Goal: Task Accomplishment & Management: Manage account settings

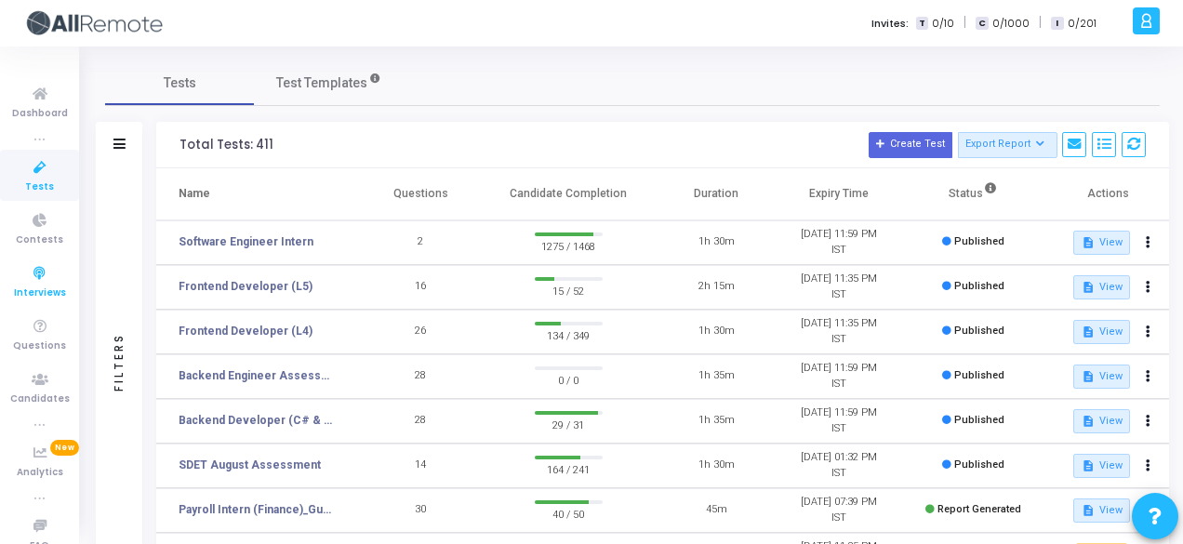
drag, startPoint x: 0, startPoint y: 0, endPoint x: 22, endPoint y: 275, distance: 276.2
click at [22, 275] on icon at bounding box center [39, 273] width 39 height 23
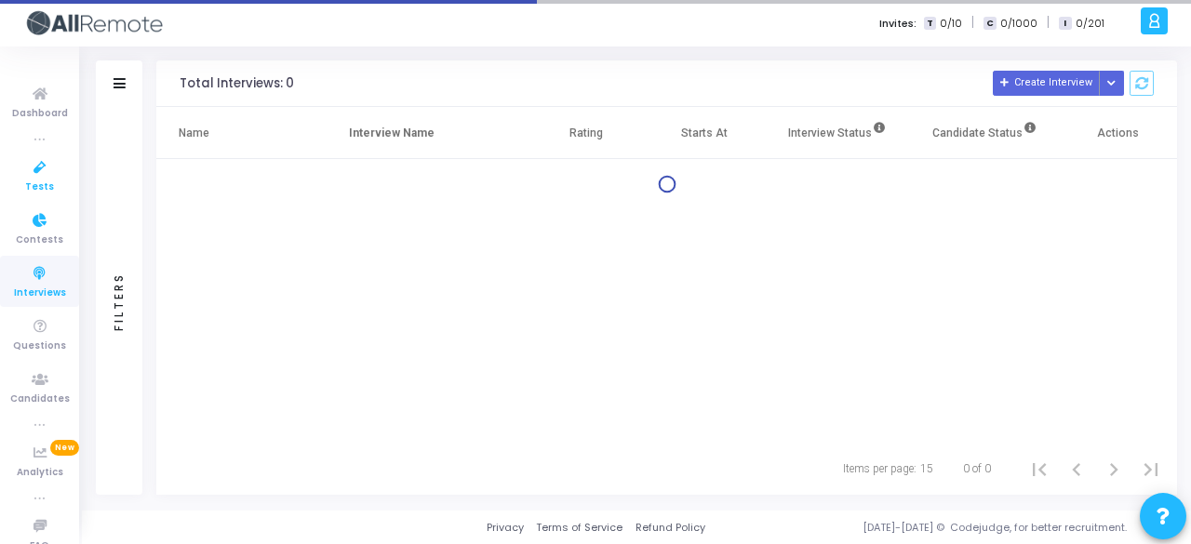
click at [25, 181] on span "Tests" at bounding box center [39, 188] width 29 height 16
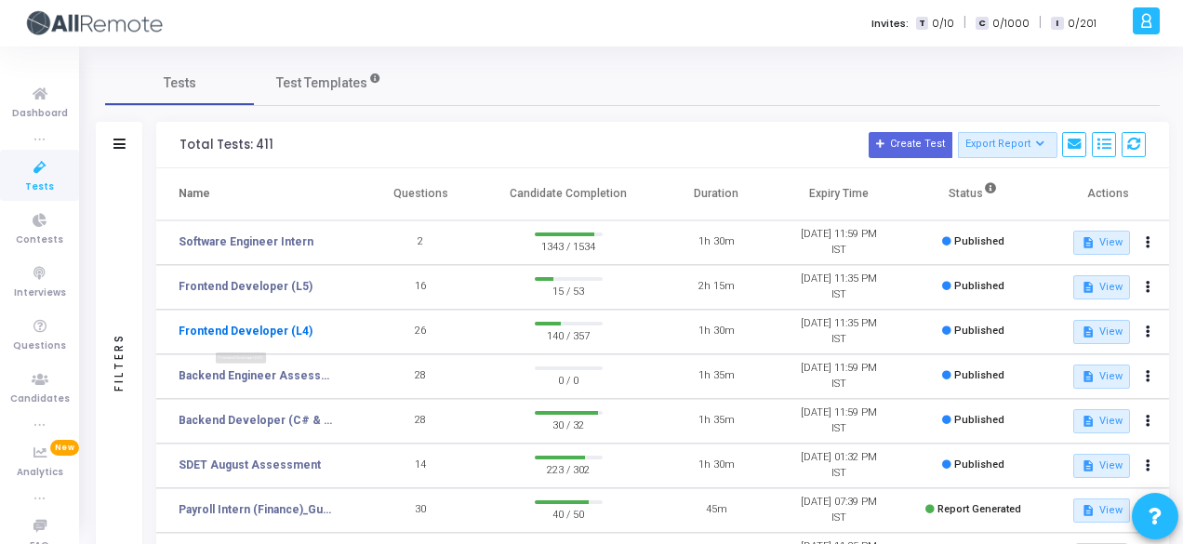
click at [288, 336] on link "Frontend Developer (L4)" at bounding box center [246, 331] width 134 height 17
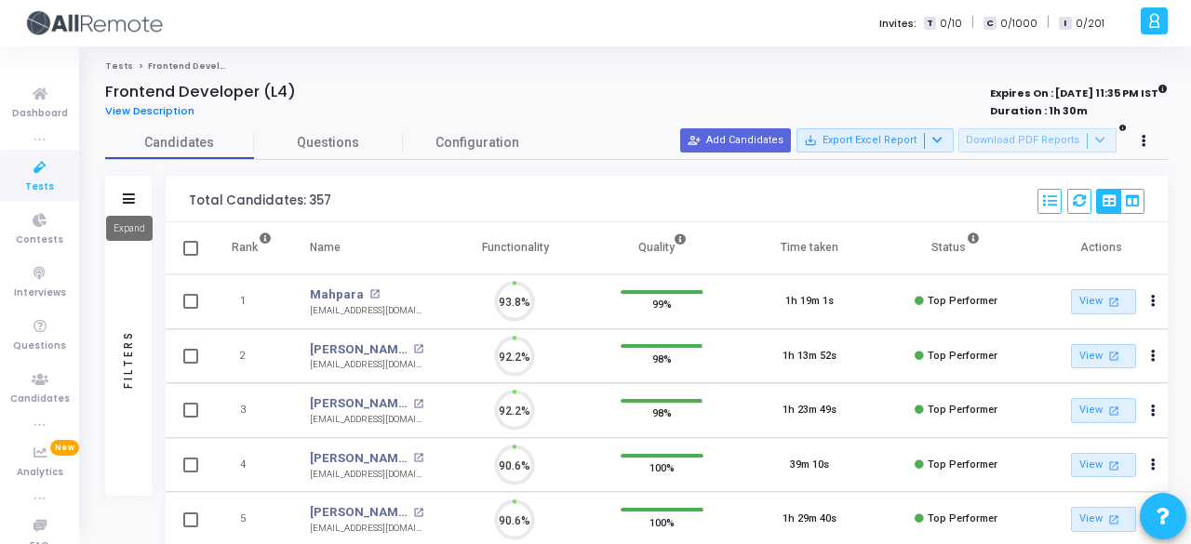
click at [128, 199] on icon at bounding box center [129, 198] width 12 height 10
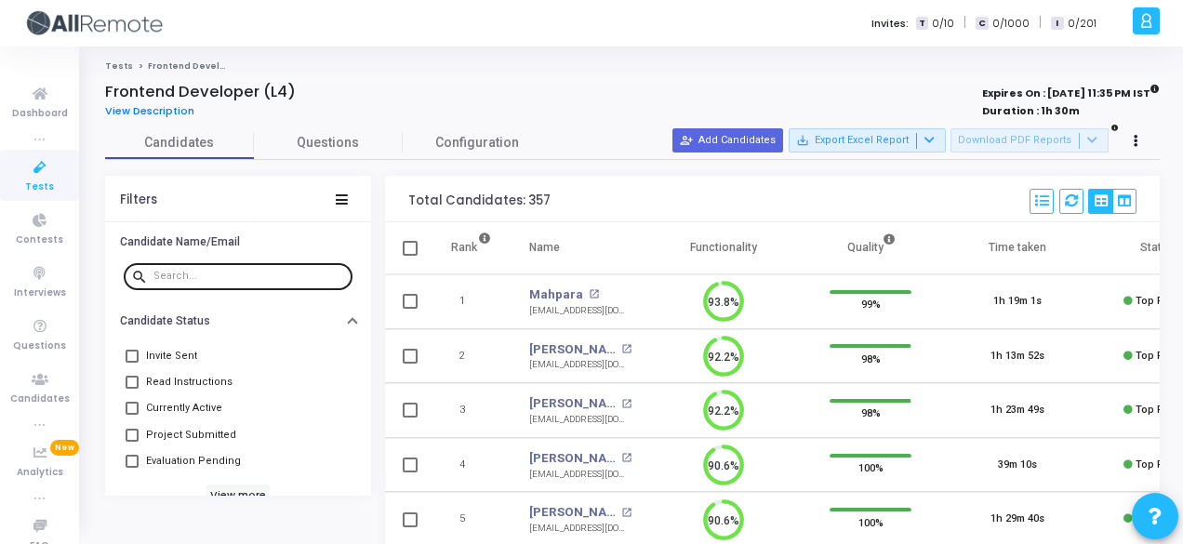
click at [193, 282] on div at bounding box center [249, 275] width 192 height 30
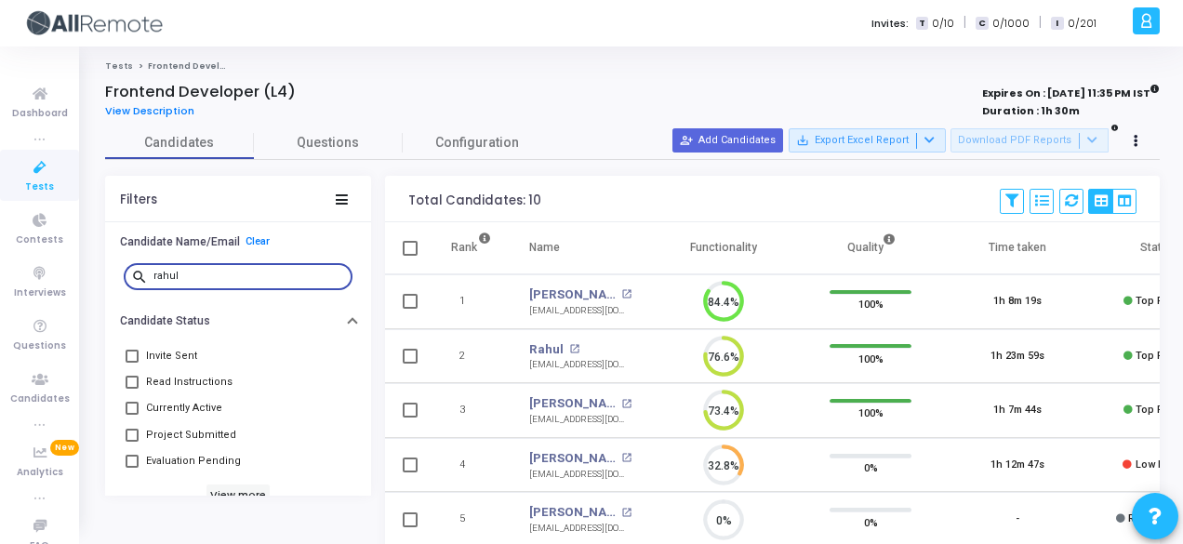
type input "rahul"
drag, startPoint x: 221, startPoint y: 274, endPoint x: 140, endPoint y: 279, distance: 82.0
click at [140, 279] on div "search rahul" at bounding box center [238, 275] width 229 height 30
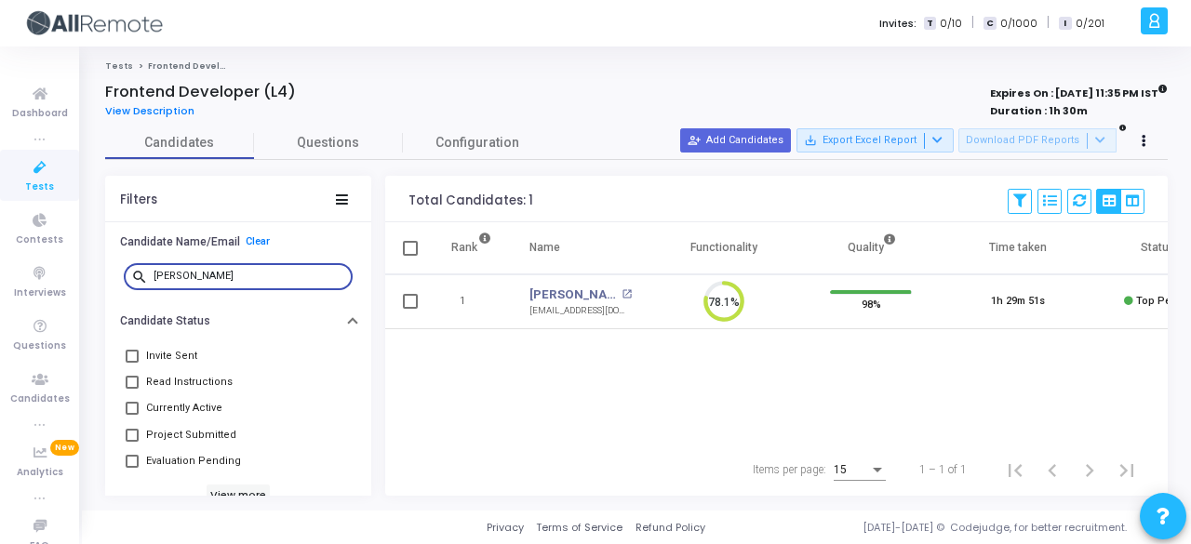
type input "ritik"
drag, startPoint x: 259, startPoint y: 272, endPoint x: 136, endPoint y: 274, distance: 122.8
click at [136, 274] on div "search ritik" at bounding box center [238, 275] width 229 height 30
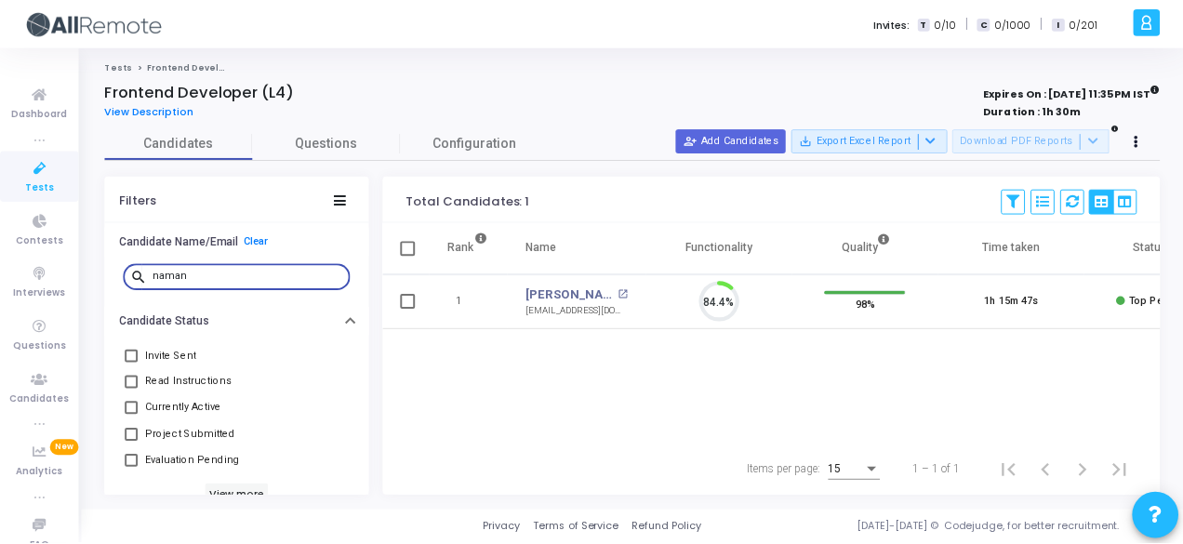
scroll to position [39, 47]
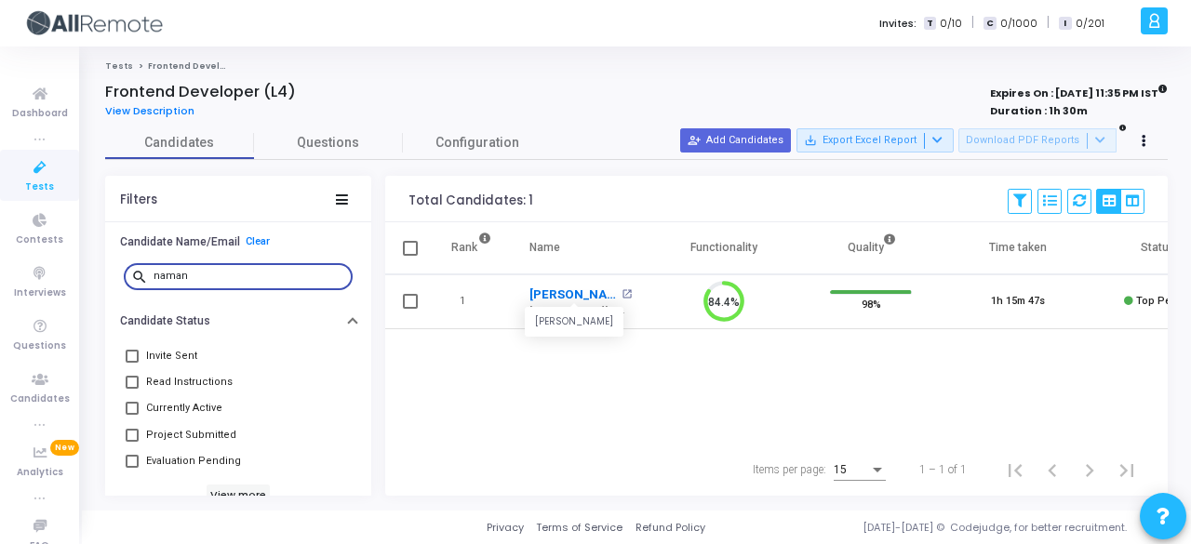
type input "naman"
click at [593, 295] on link "Naman Dhiman" at bounding box center [572, 295] width 87 height 19
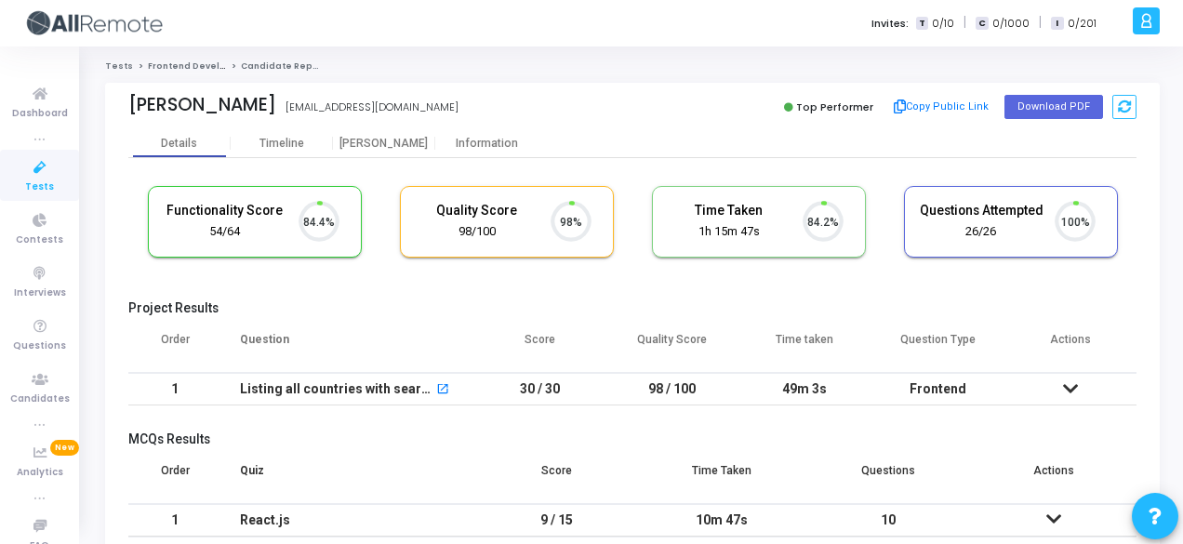
scroll to position [39, 47]
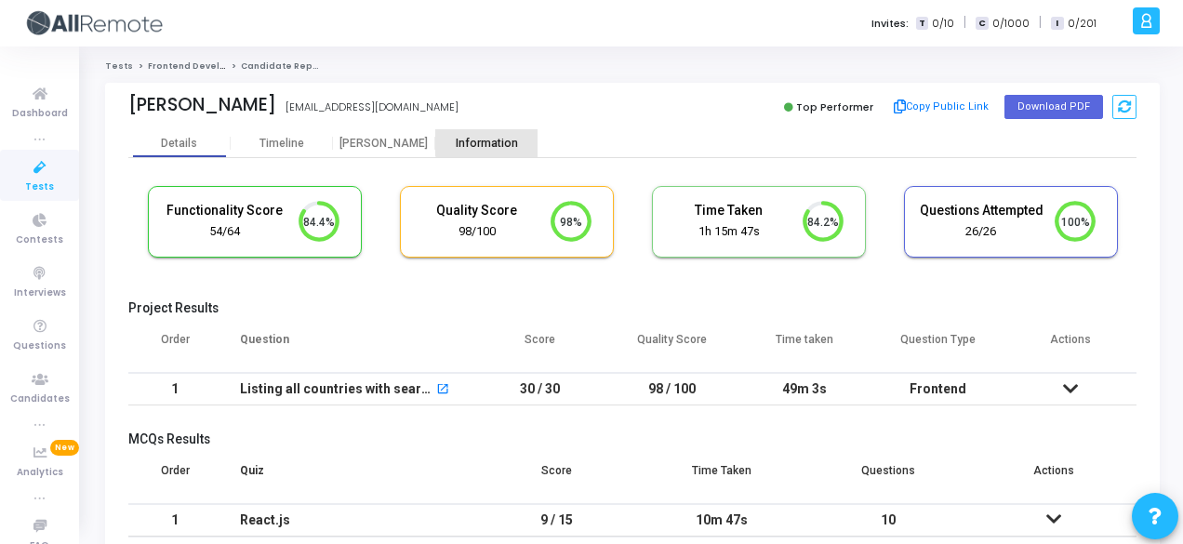
click at [494, 135] on div "Information" at bounding box center [486, 143] width 102 height 28
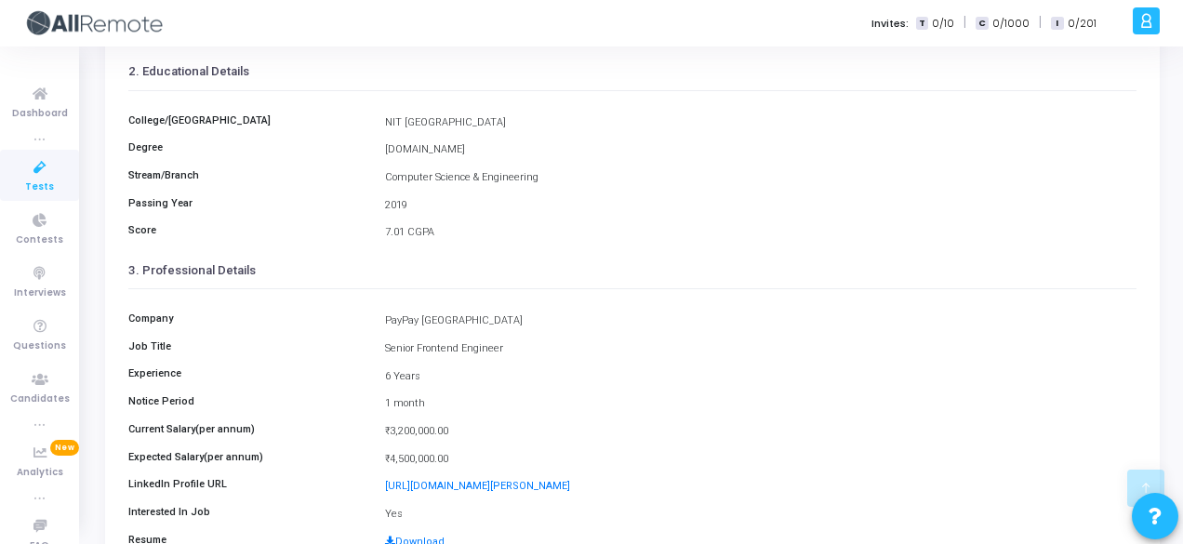
scroll to position [428, 0]
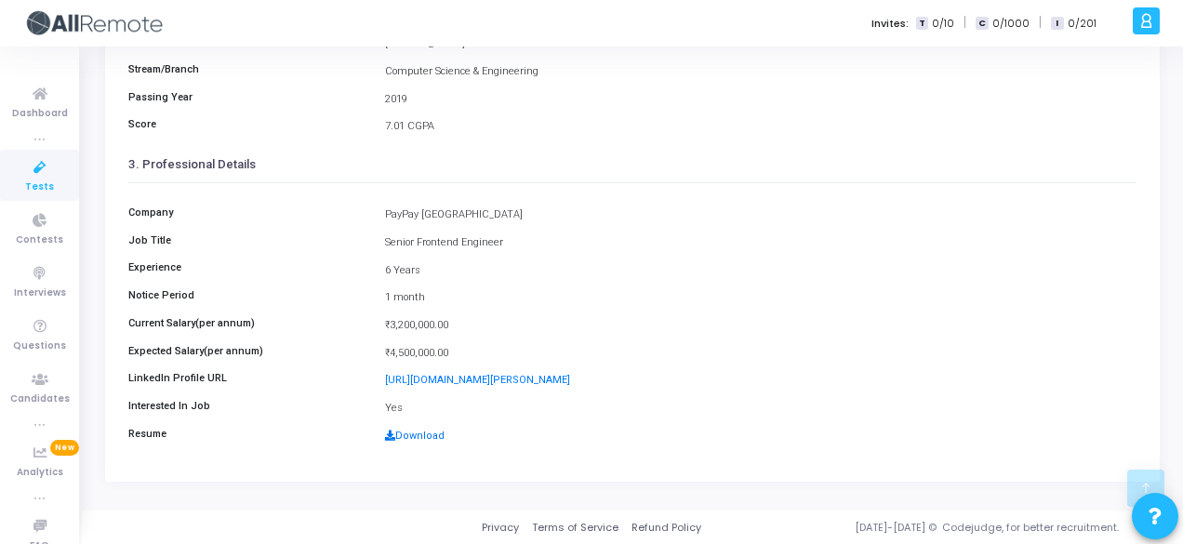
click at [424, 436] on link "Download" at bounding box center [415, 436] width 60 height 12
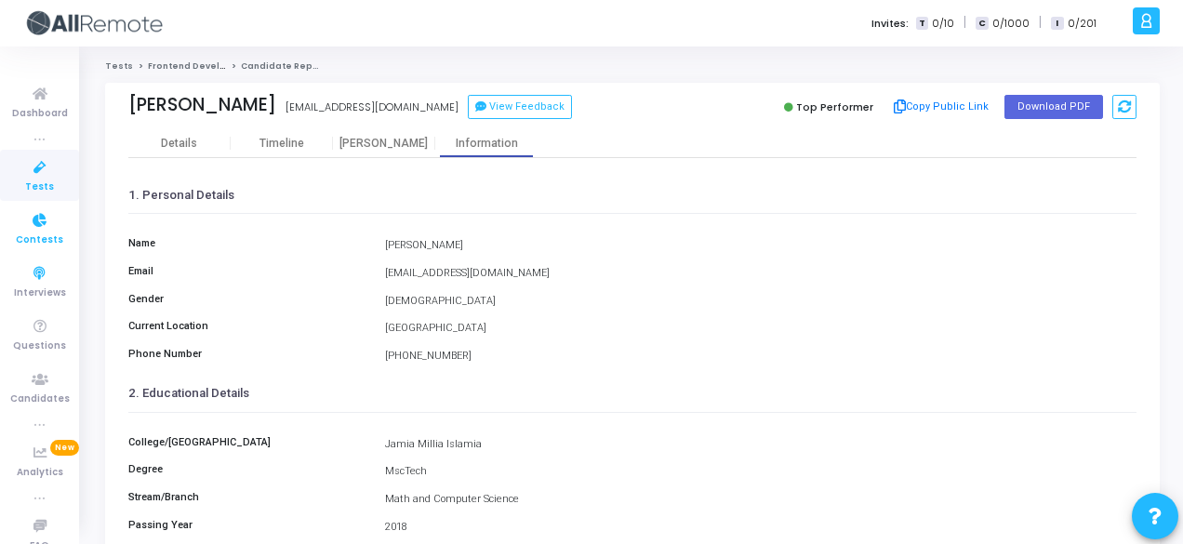
click at [35, 233] on span "Contests" at bounding box center [39, 241] width 47 height 16
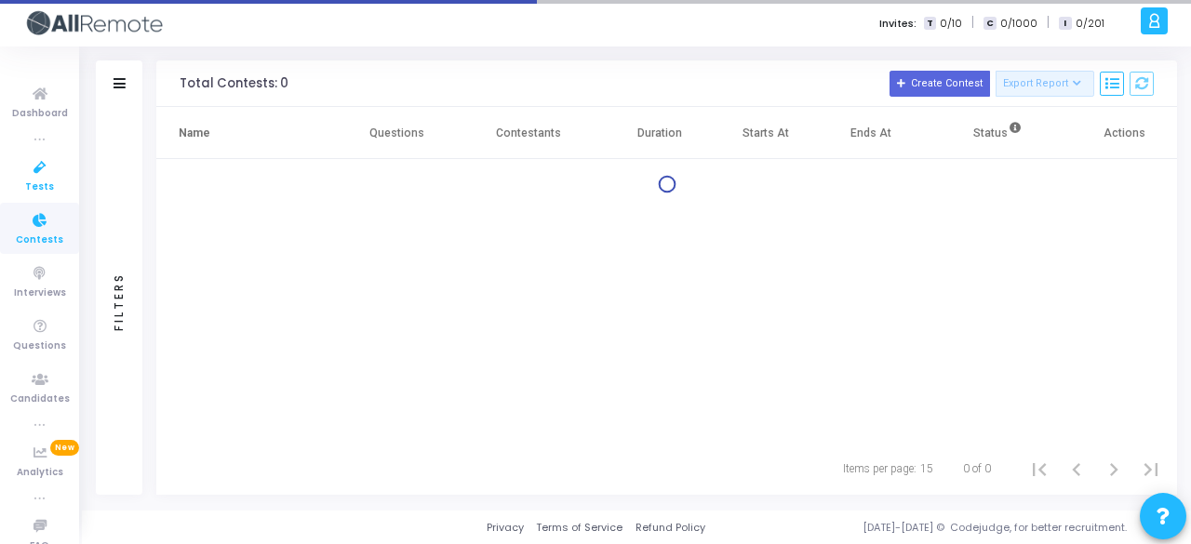
click at [44, 175] on icon at bounding box center [39, 167] width 39 height 23
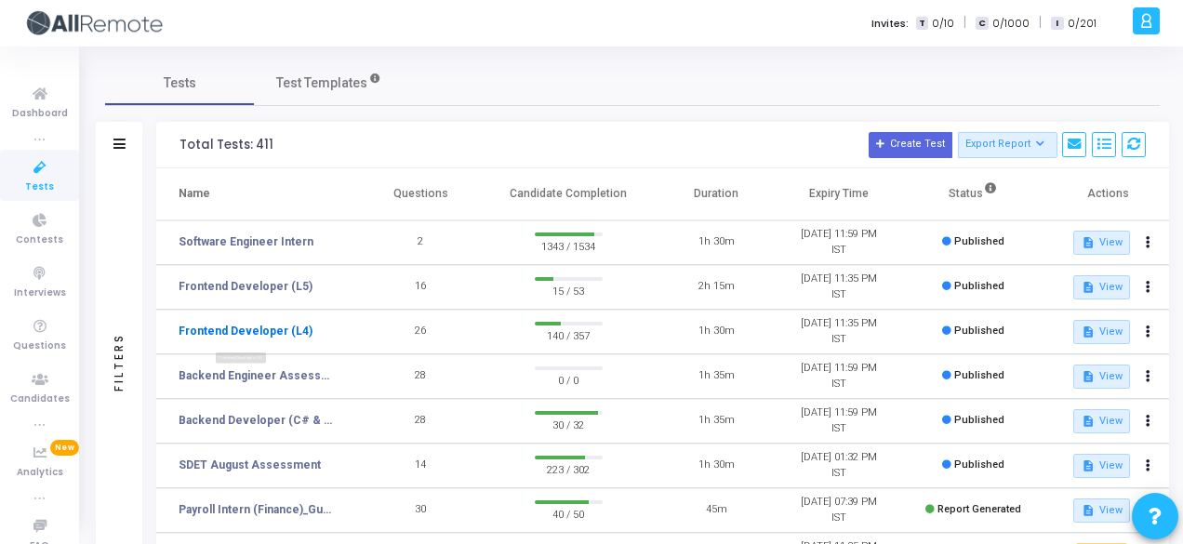
click at [208, 333] on link "Frontend Developer (L4)" at bounding box center [246, 331] width 134 height 17
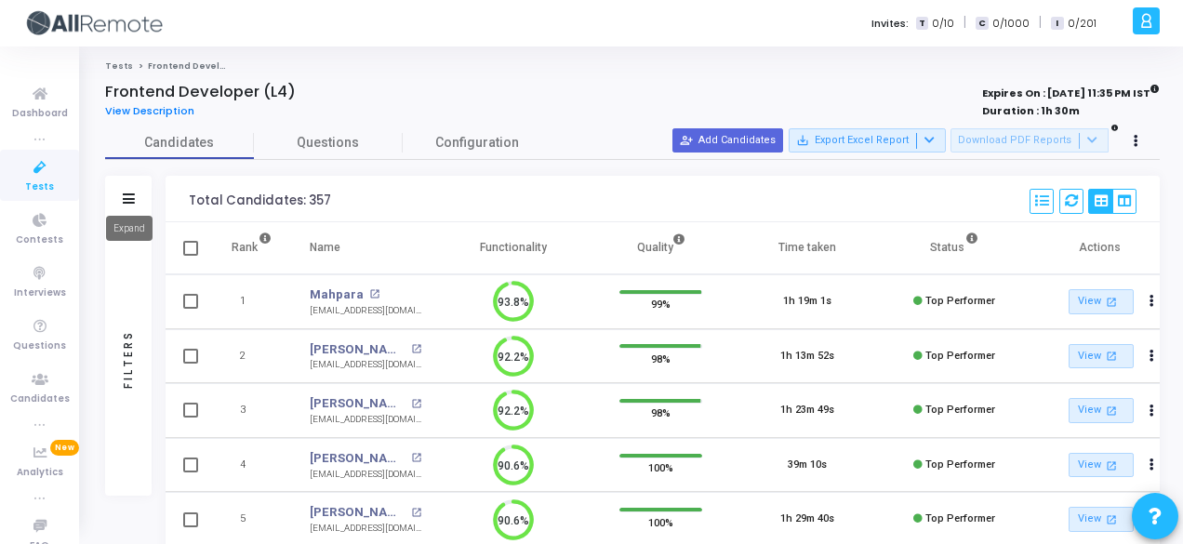
click at [125, 201] on icon at bounding box center [129, 198] width 12 height 10
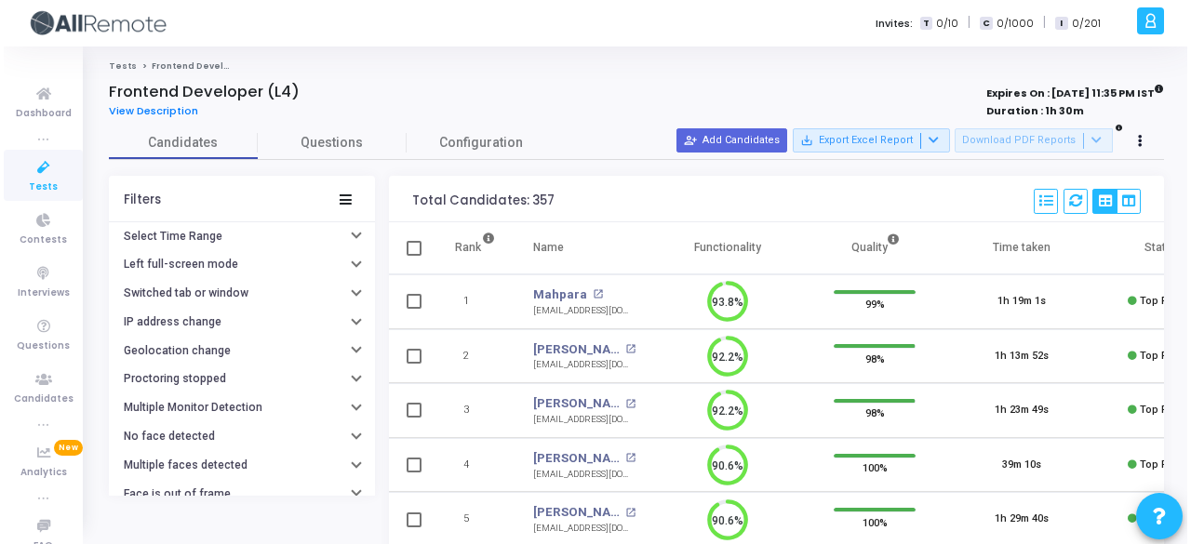
scroll to position [257, 0]
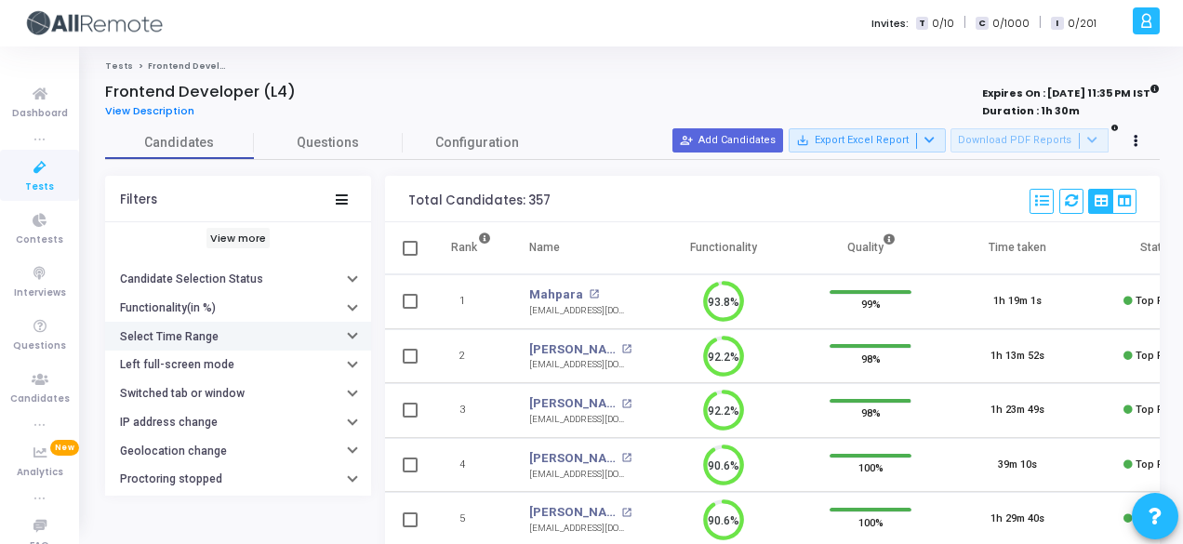
click at [188, 330] on h6 "Select Time Range" at bounding box center [169, 337] width 99 height 14
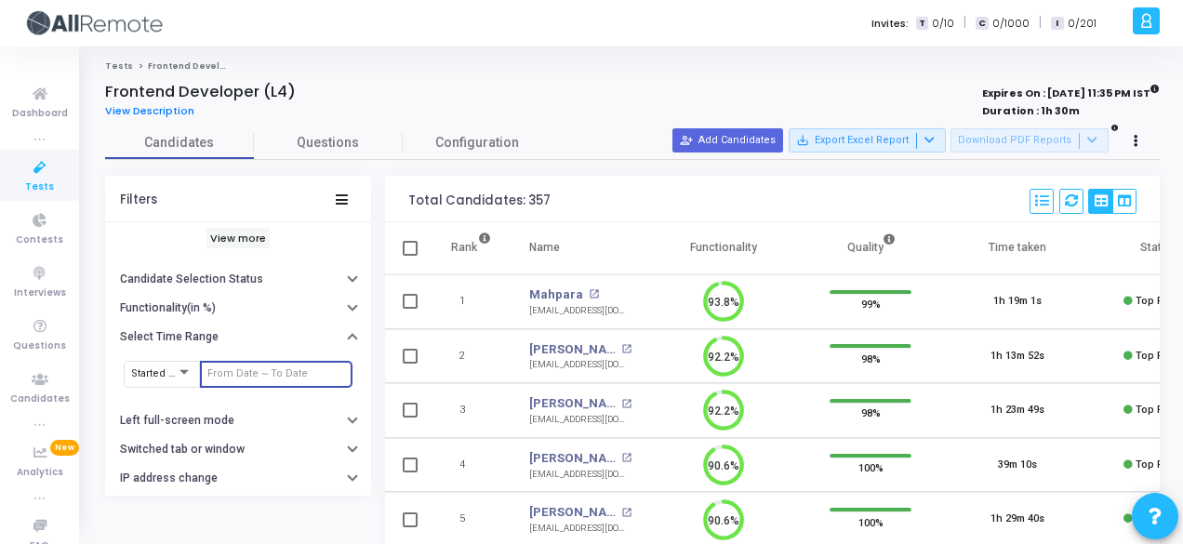
click at [225, 368] on input "text" at bounding box center [276, 373] width 138 height 11
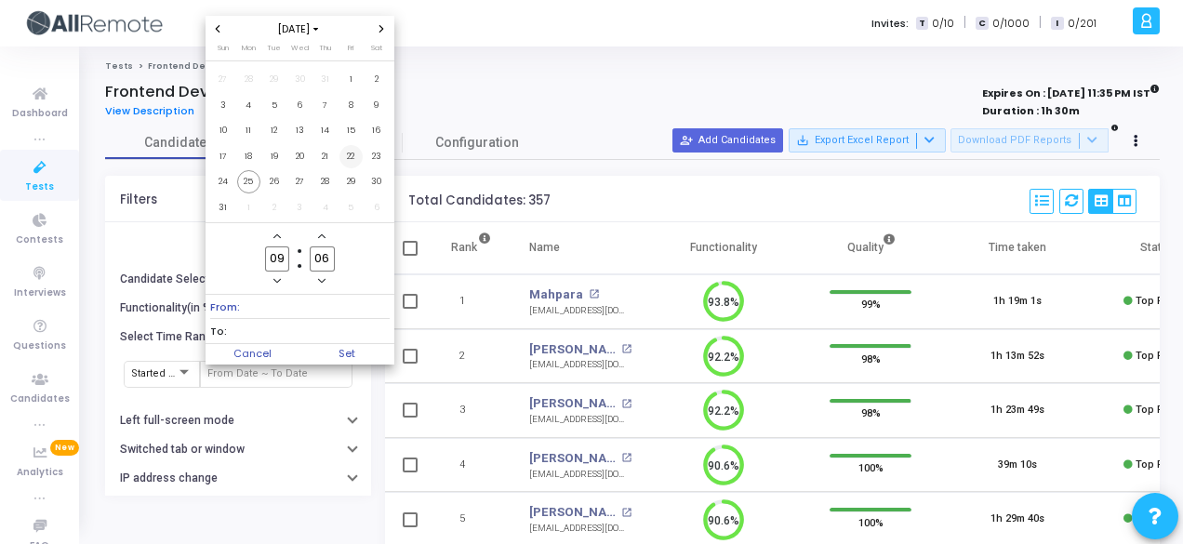
click at [350, 157] on span "22" at bounding box center [351, 156] width 23 height 23
click at [250, 185] on span "25" at bounding box center [248, 181] width 23 height 23
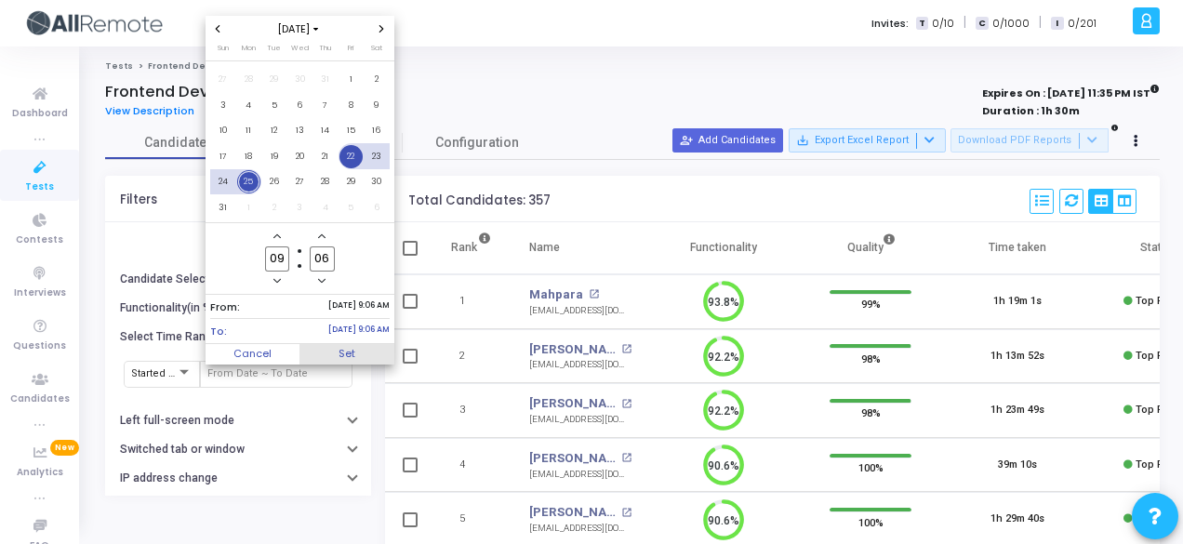
click at [368, 354] on span "Set" at bounding box center [347, 354] width 95 height 20
type input "8/22/2025, 9:06 AM - 8/25/2025, 9:06 AM"
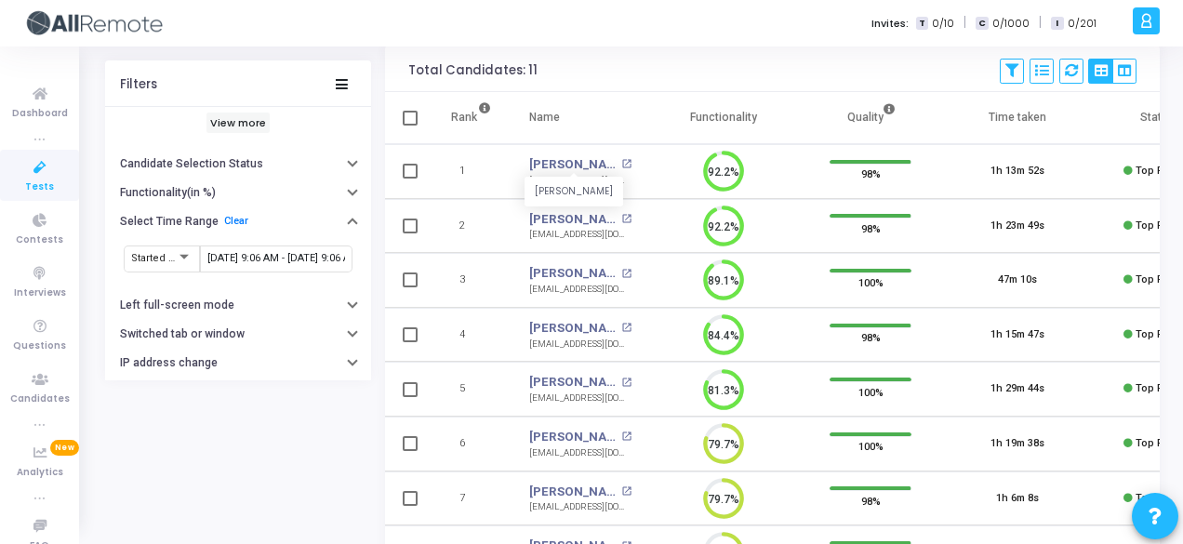
scroll to position [135, 0]
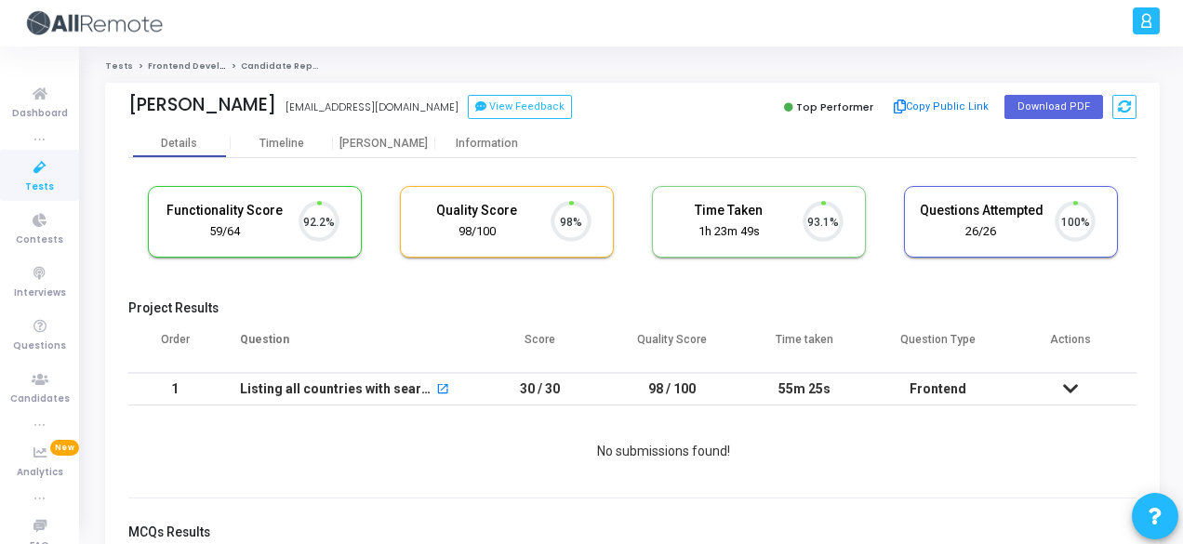
scroll to position [39, 47]
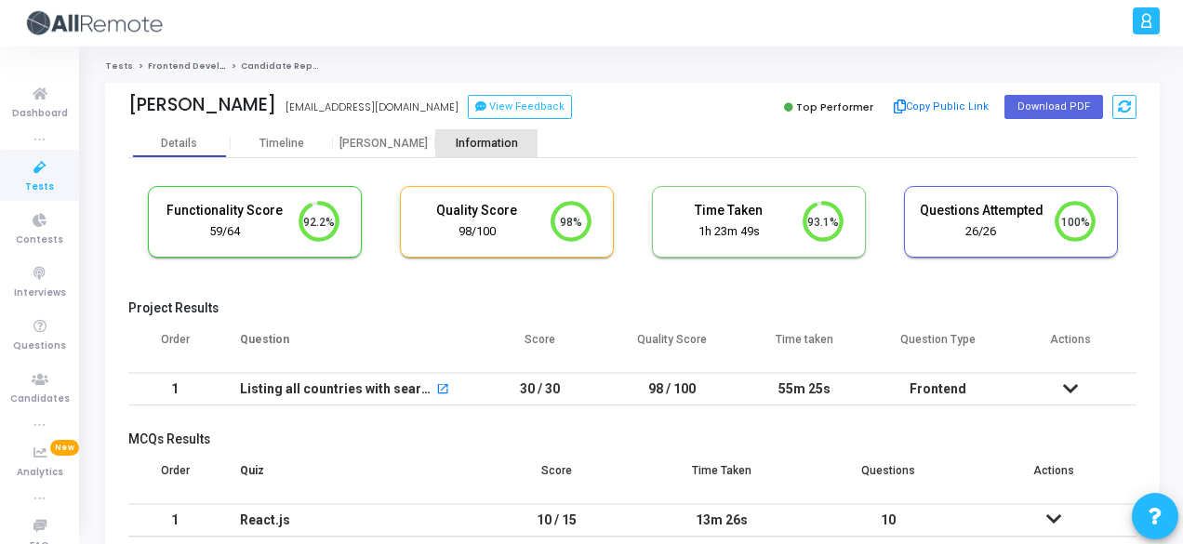
click at [451, 153] on div "Information" at bounding box center [486, 143] width 102 height 28
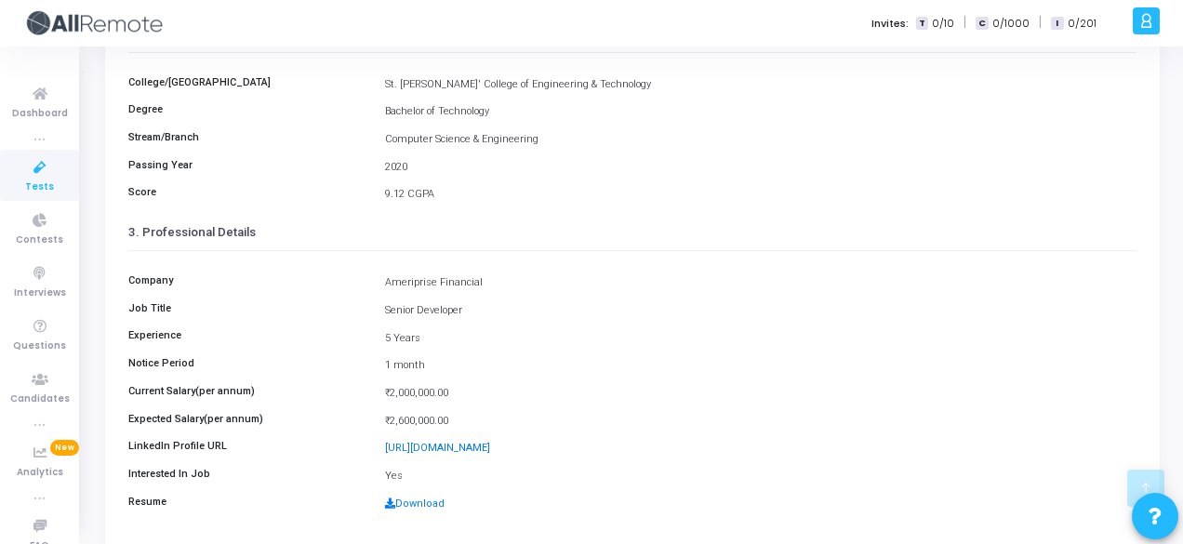
scroll to position [428, 0]
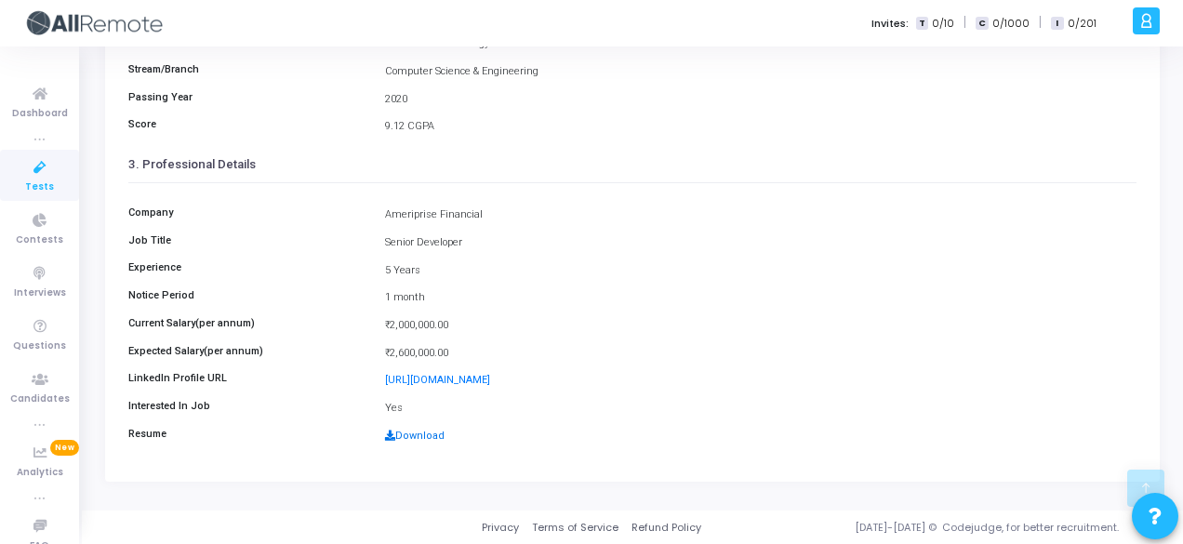
click at [424, 436] on link "Download" at bounding box center [415, 436] width 60 height 12
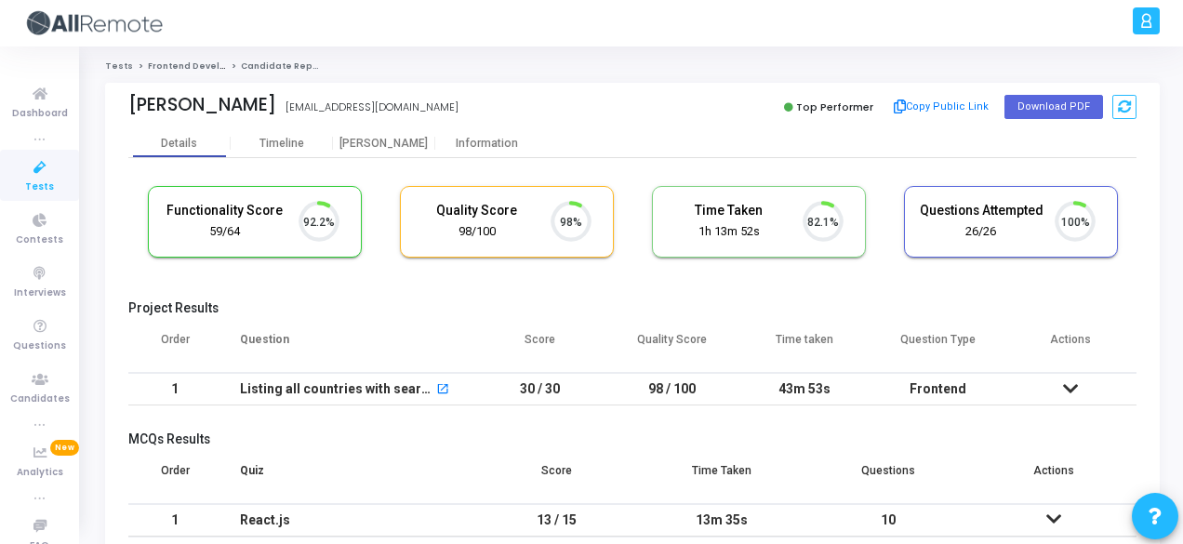
scroll to position [39, 47]
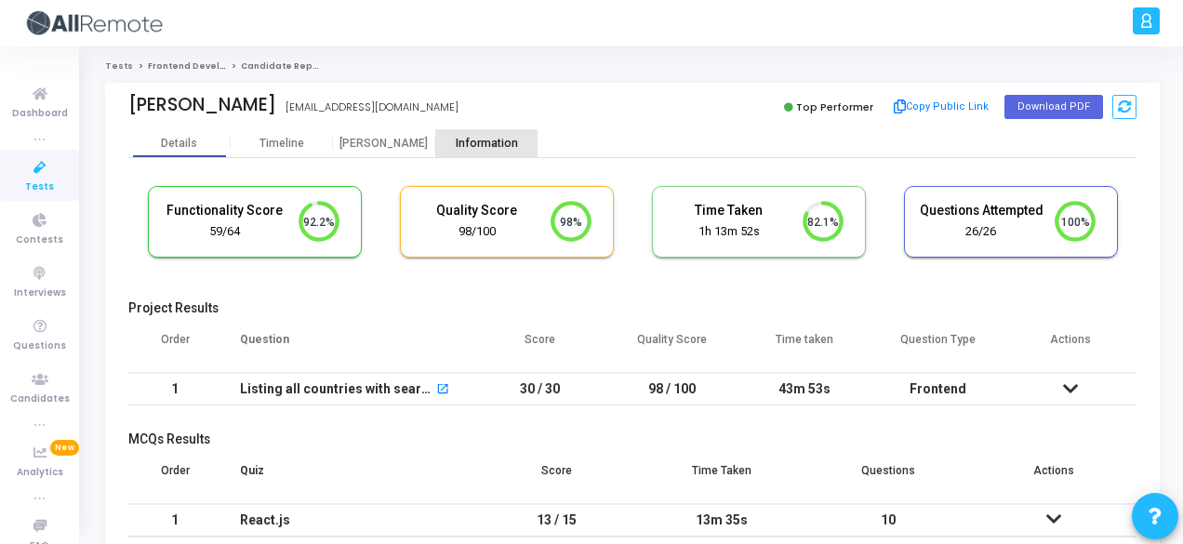
click at [471, 137] on div "Information" at bounding box center [486, 144] width 102 height 14
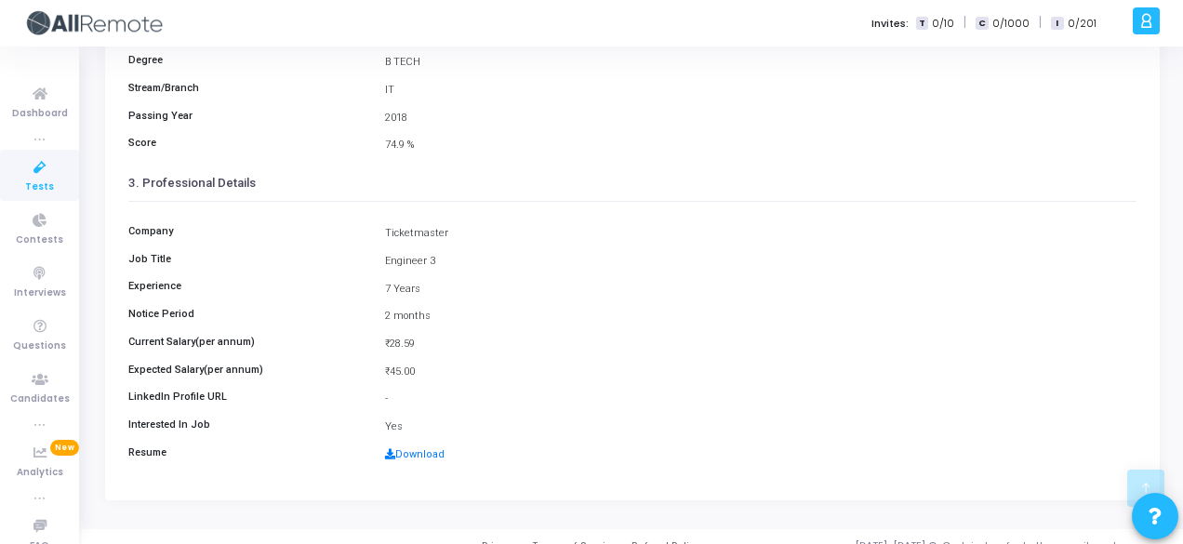
scroll to position [418, 0]
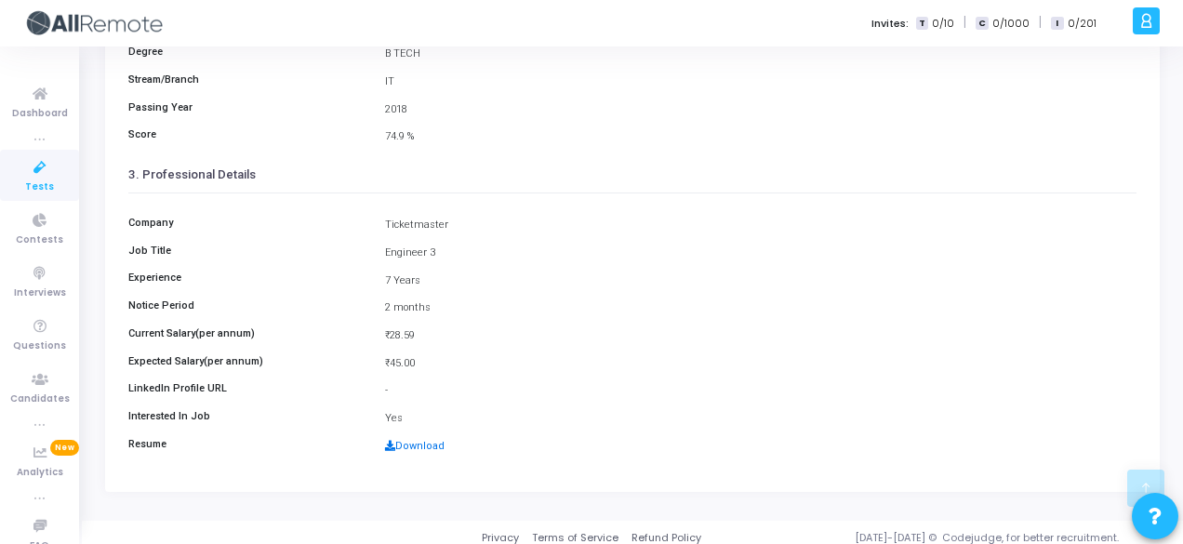
click at [415, 450] on link "Download" at bounding box center [415, 446] width 60 height 12
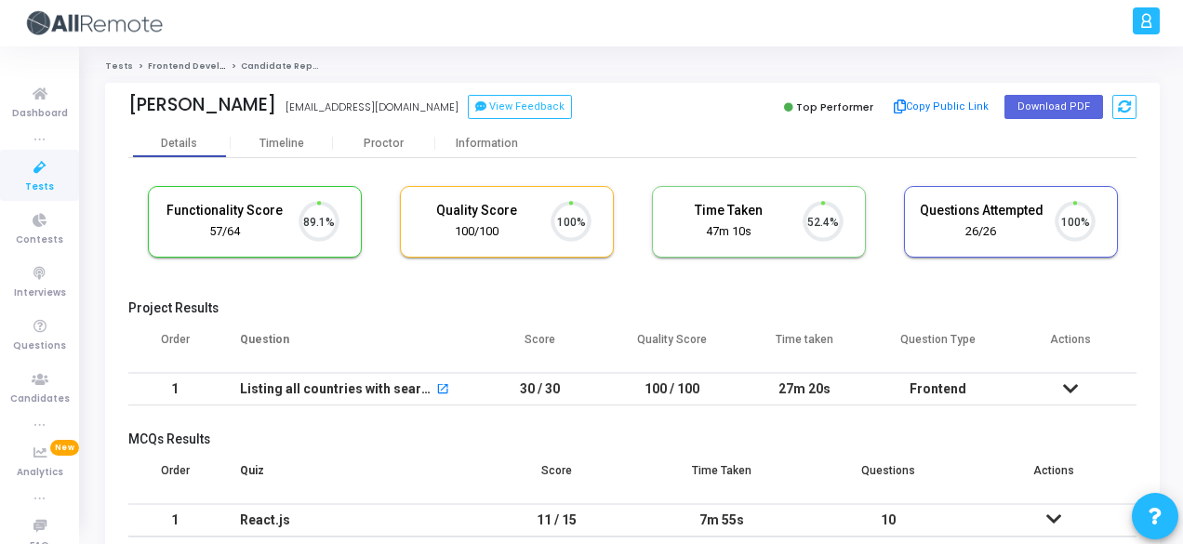
scroll to position [39, 47]
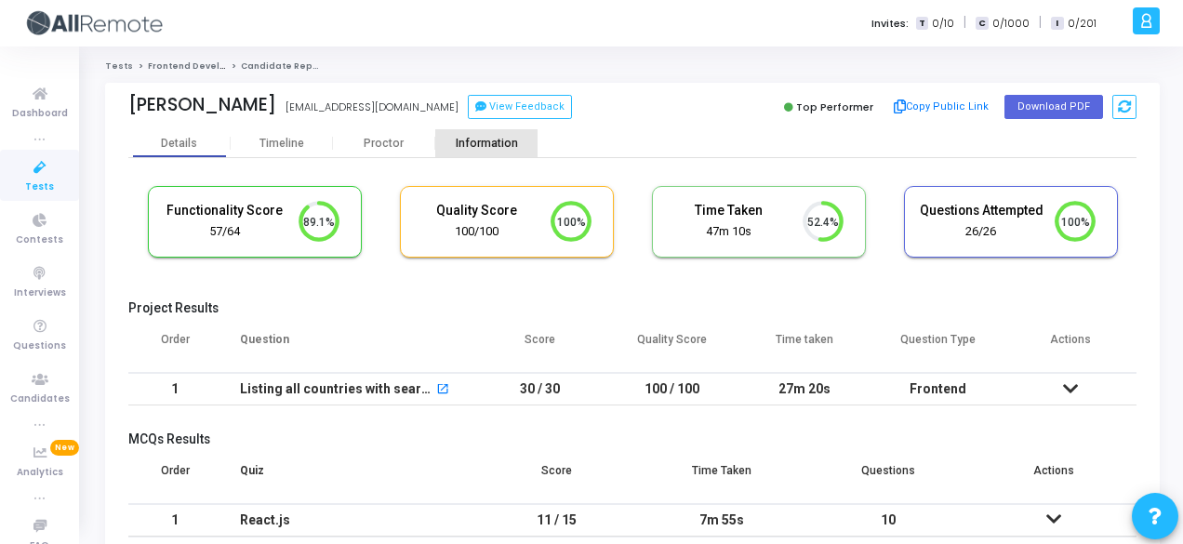
click at [486, 152] on div "Information" at bounding box center [486, 143] width 102 height 28
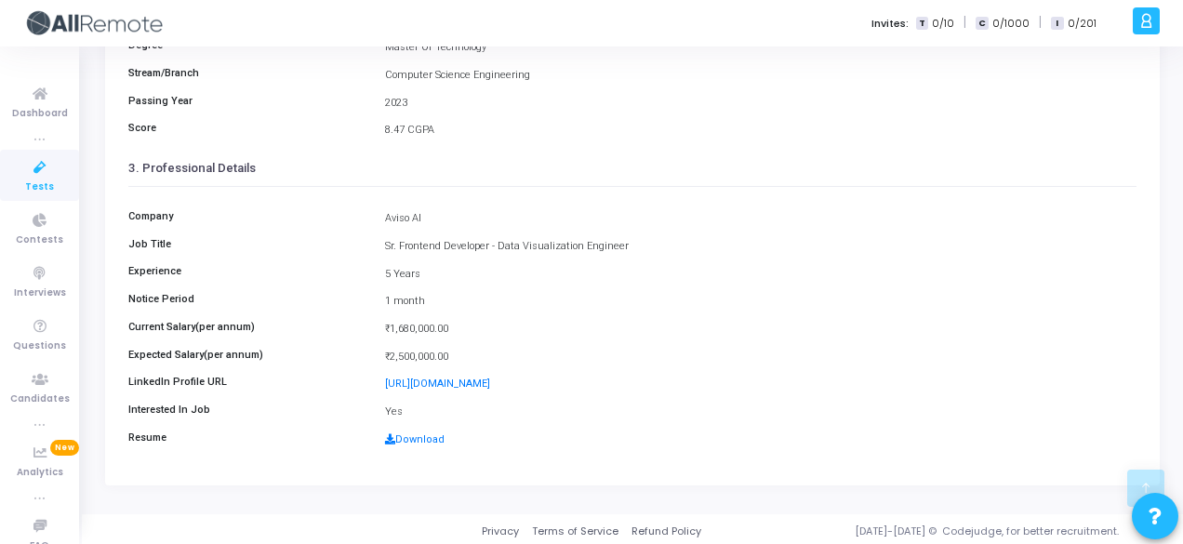
scroll to position [428, 0]
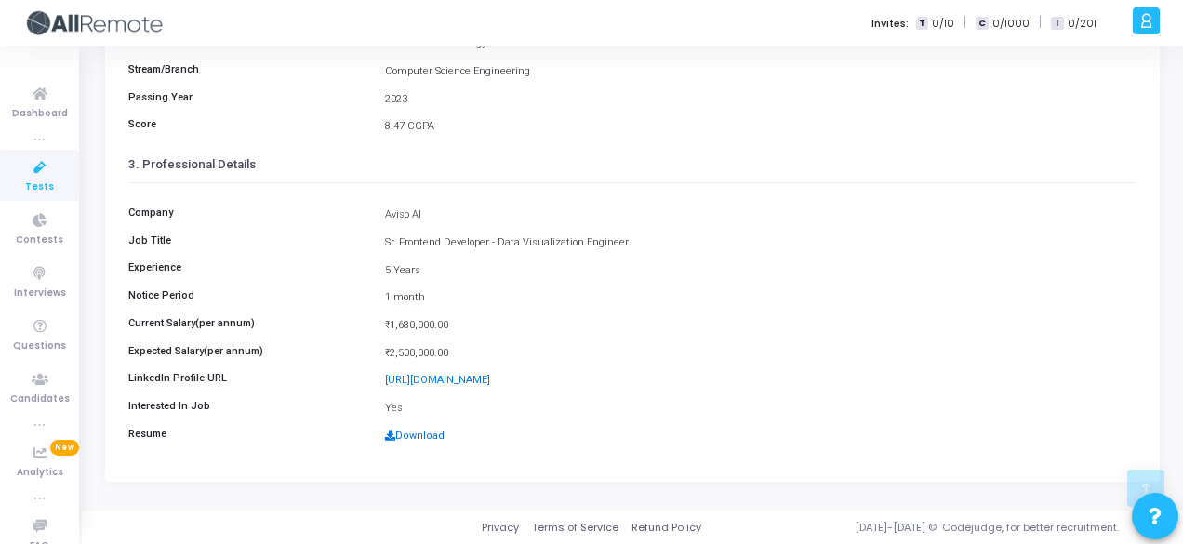
click at [420, 434] on link "Download" at bounding box center [415, 436] width 60 height 12
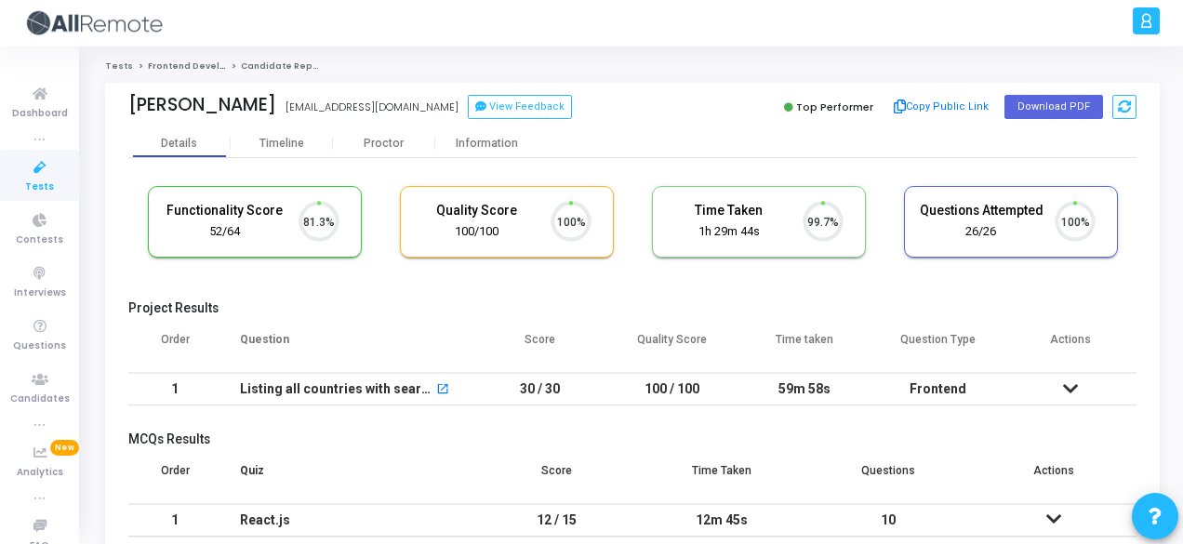
scroll to position [39, 47]
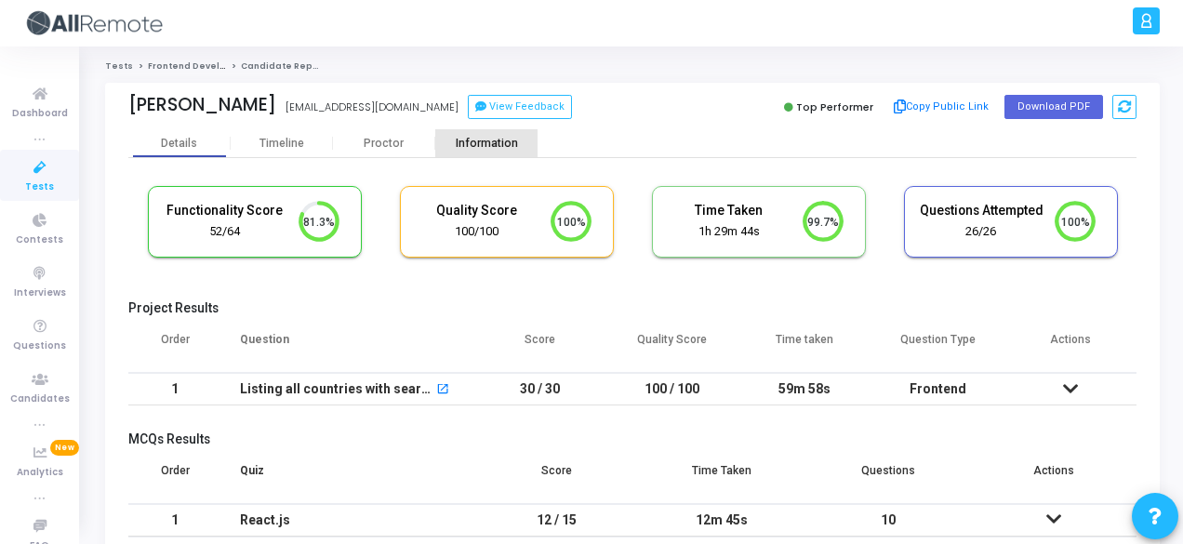
click at [491, 147] on div "Information" at bounding box center [486, 144] width 102 height 14
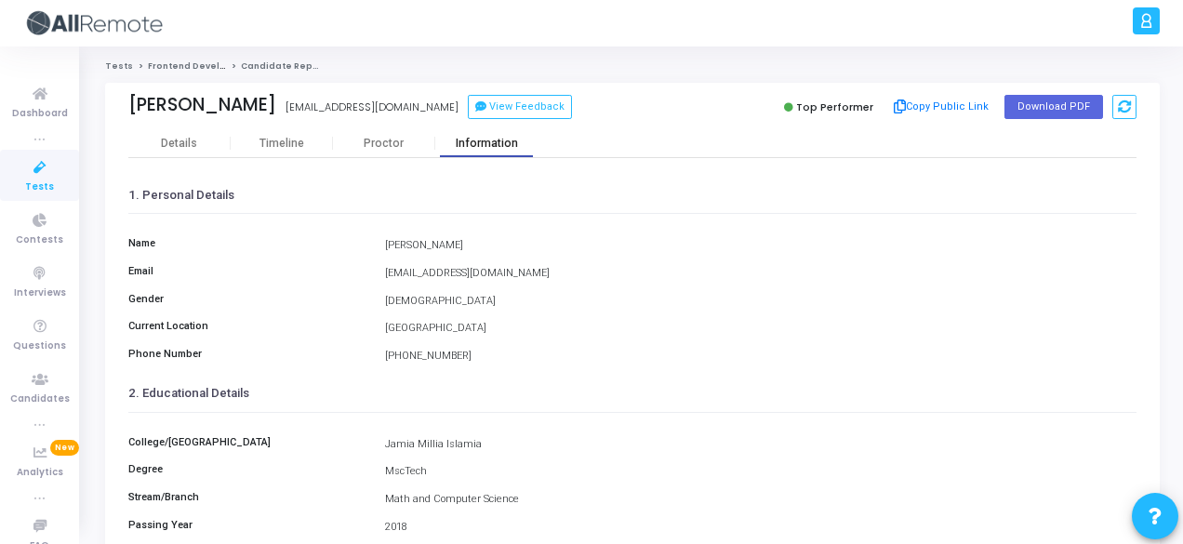
scroll to position [428, 0]
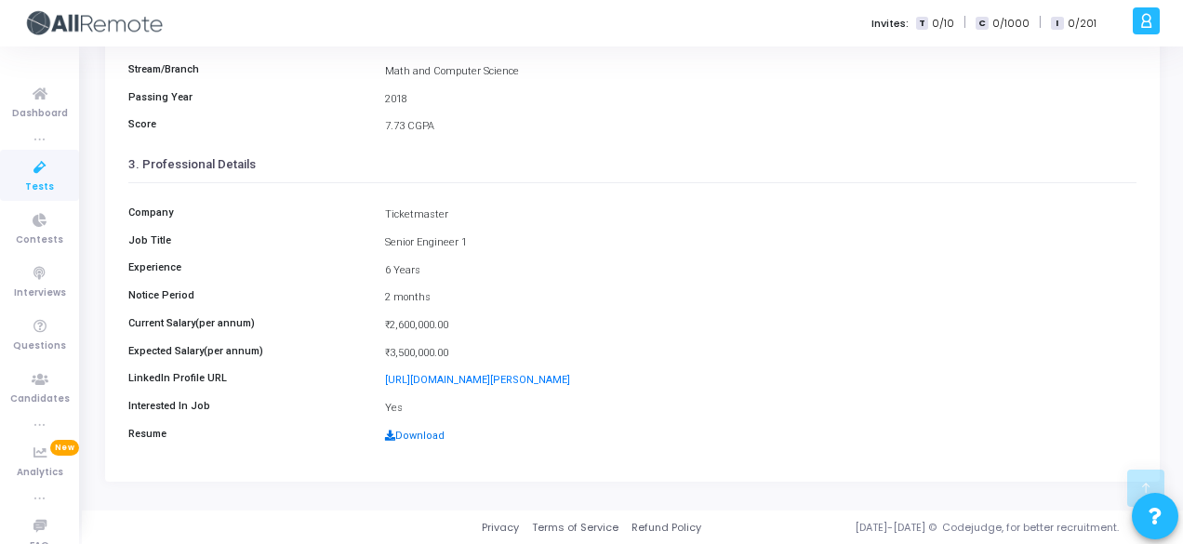
click at [410, 437] on link "Download" at bounding box center [415, 436] width 60 height 12
